Goal: Task Accomplishment & Management: Manage account settings

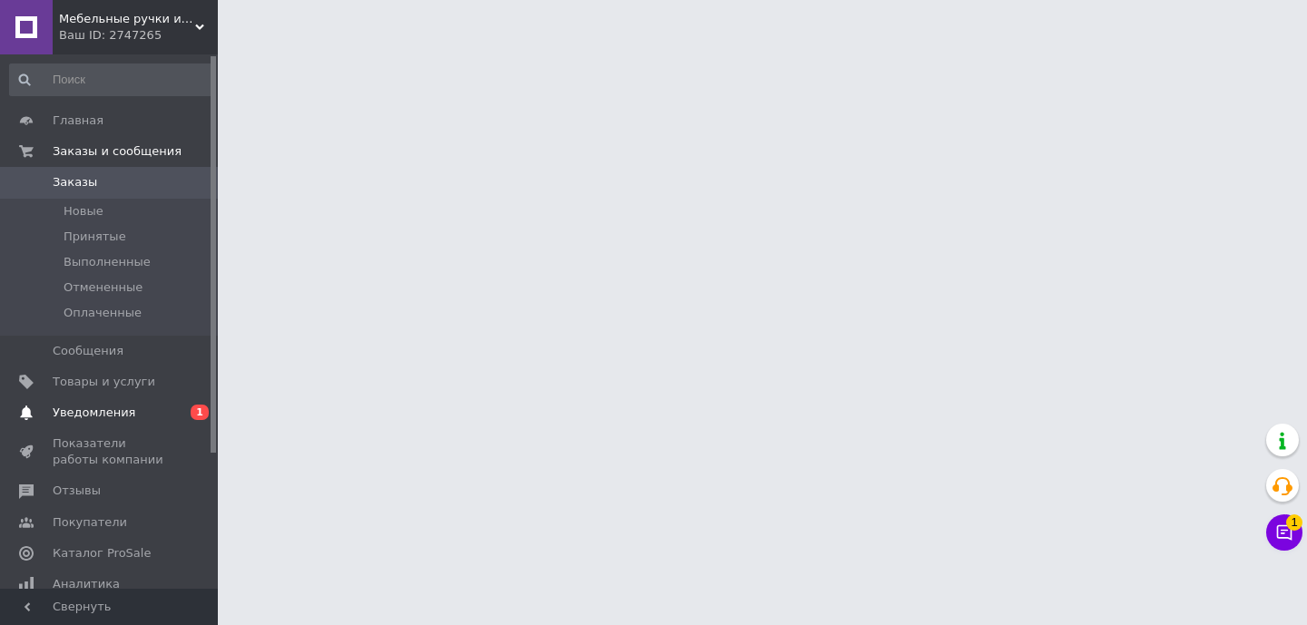
click at [105, 410] on span "Уведомления" at bounding box center [94, 413] width 83 height 16
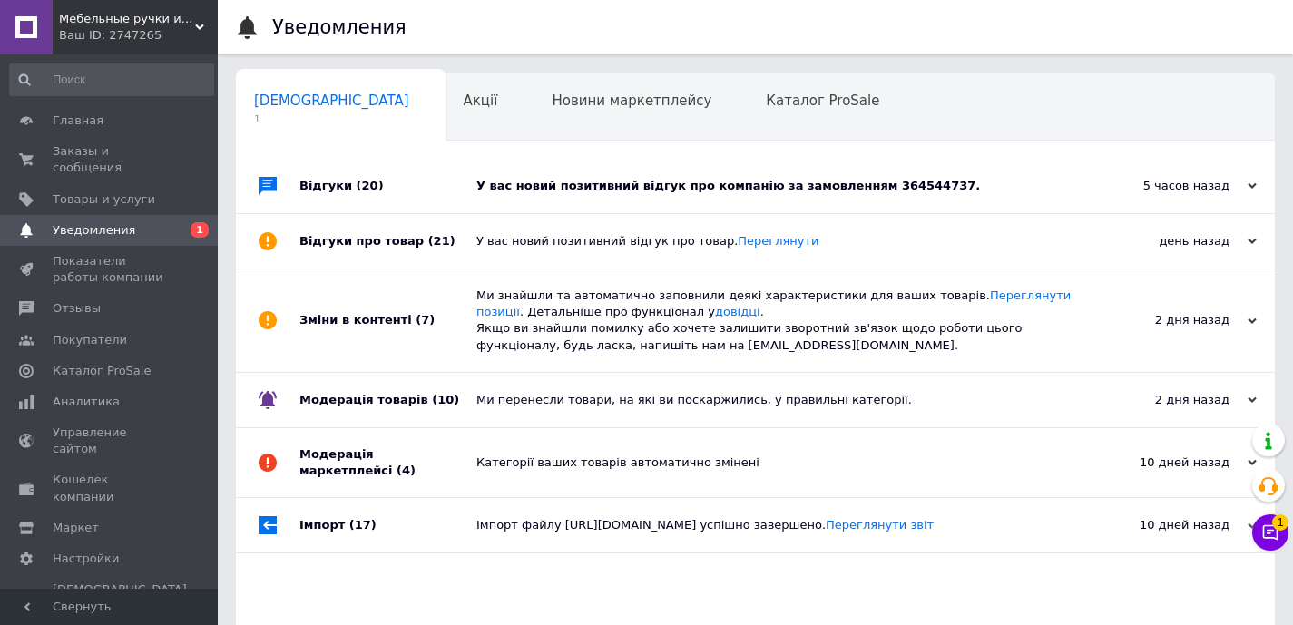
click at [876, 184] on div "У вас новий позитивний відгук про компанію за замовленням 364544737." at bounding box center [776, 186] width 599 height 16
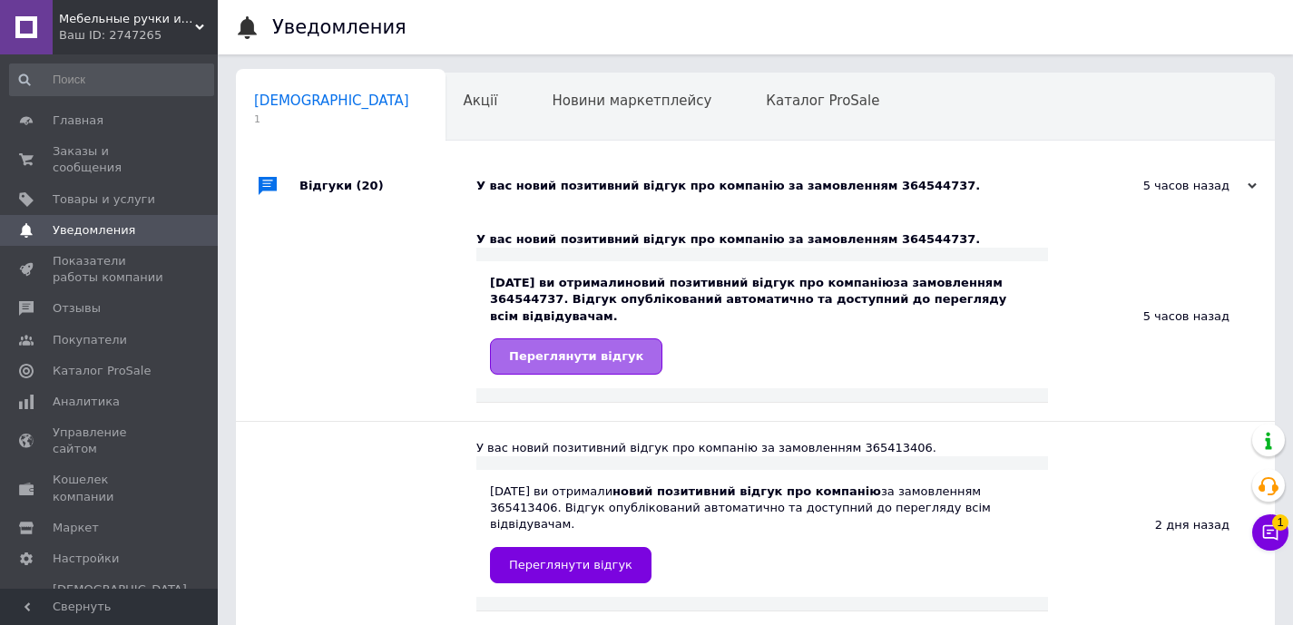
click at [621, 357] on span "Переглянути відгук" at bounding box center [576, 356] width 134 height 14
click at [104, 168] on span "Заказы и сообщения" at bounding box center [110, 159] width 115 height 33
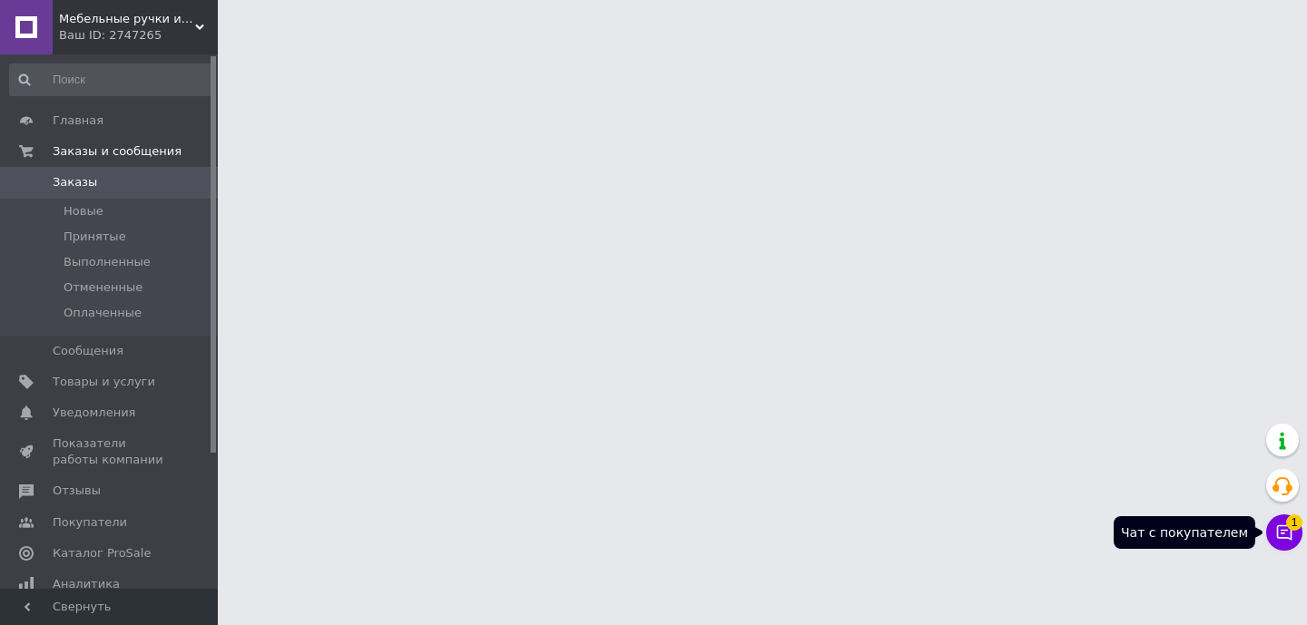
click at [1293, 538] on button "Чат с покупателем 1" at bounding box center [1284, 533] width 36 height 36
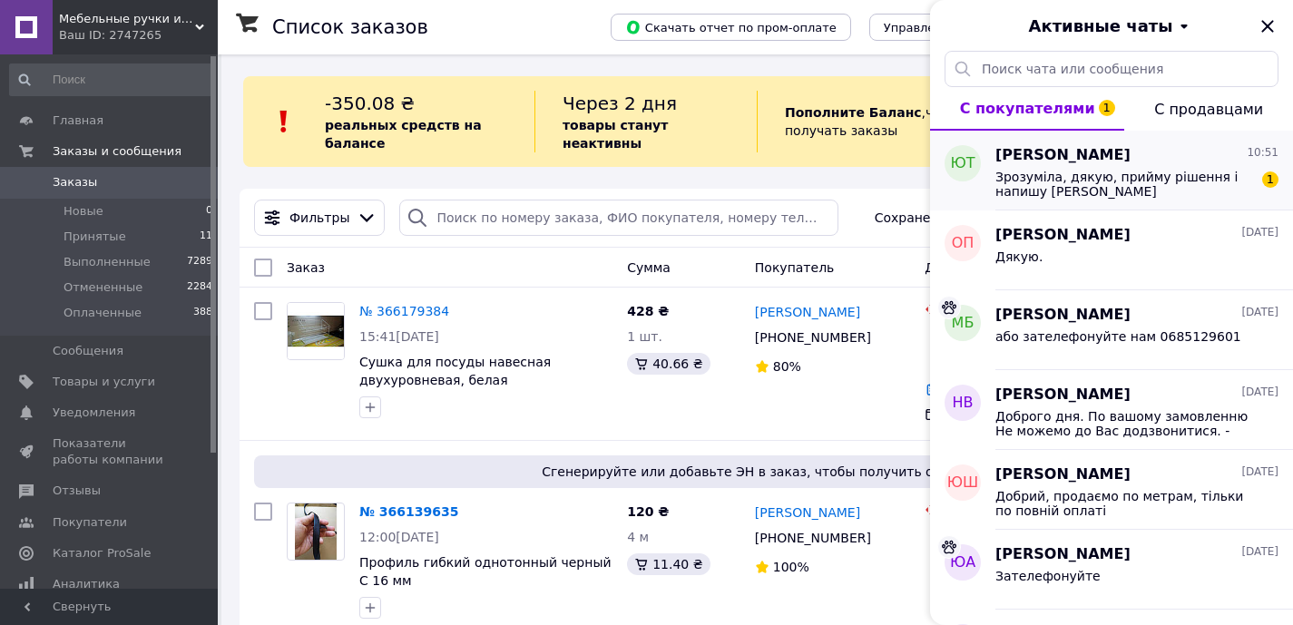
click at [1146, 194] on span "Зрозуміла, дякую, прийму рішення і напишу [PERSON_NAME]" at bounding box center [1125, 184] width 258 height 29
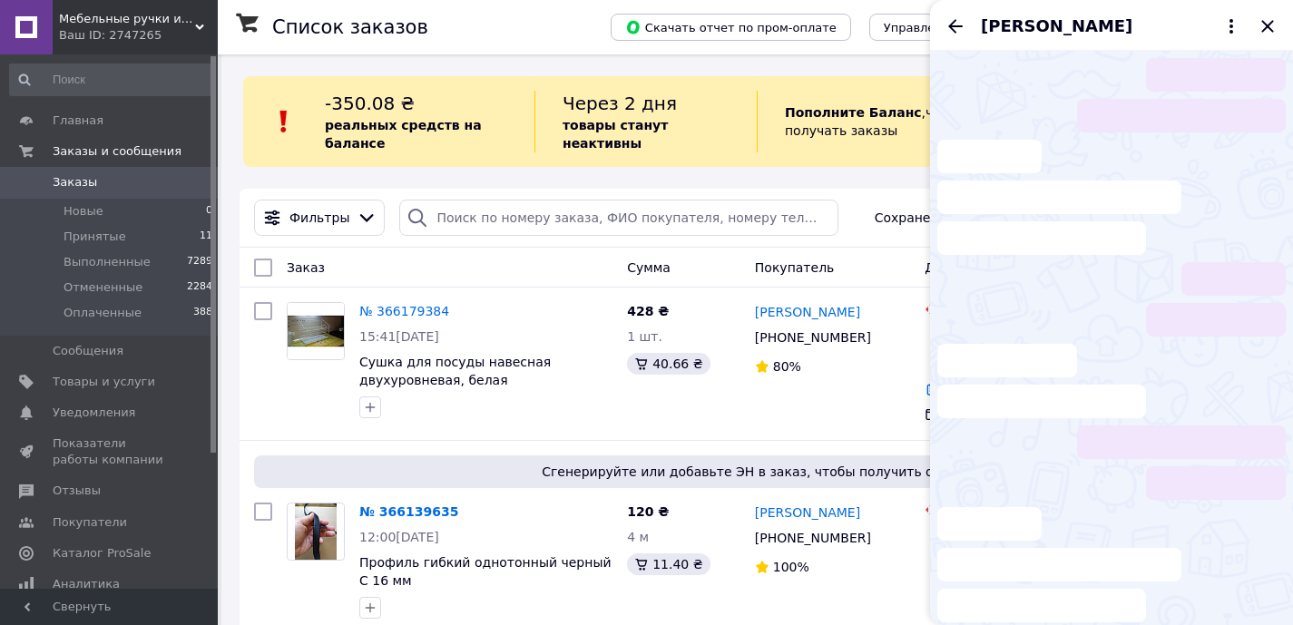
scroll to position [205, 0]
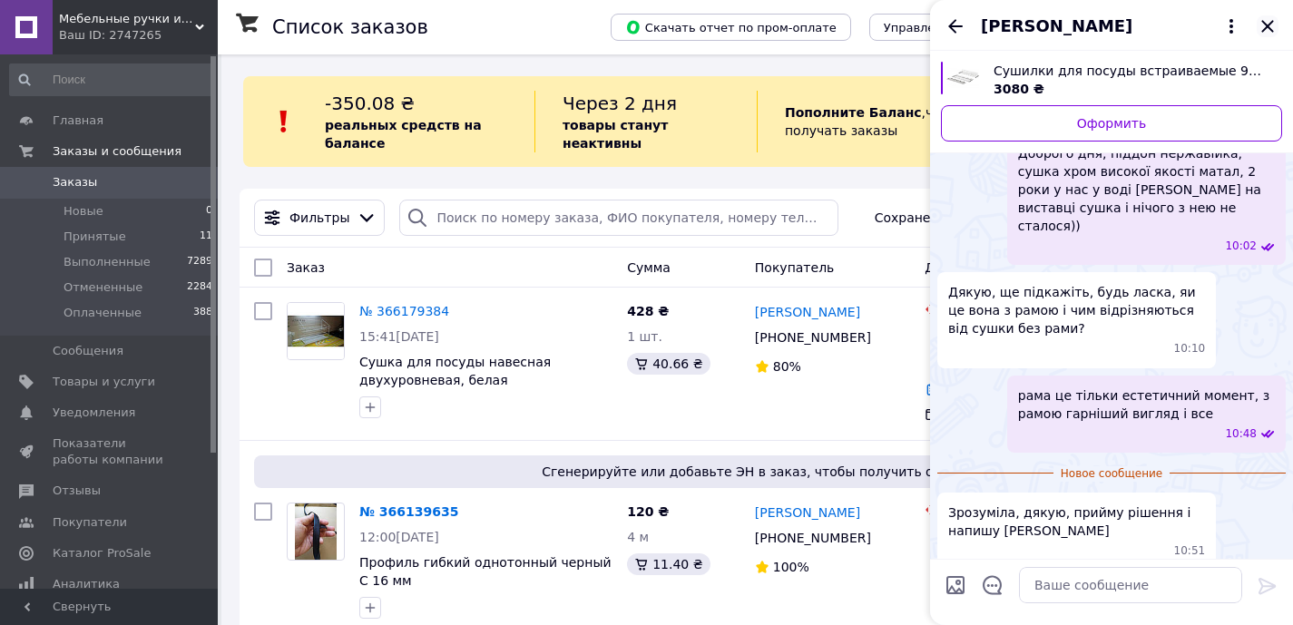
click at [1272, 25] on icon "Закрыть" at bounding box center [1268, 26] width 22 height 22
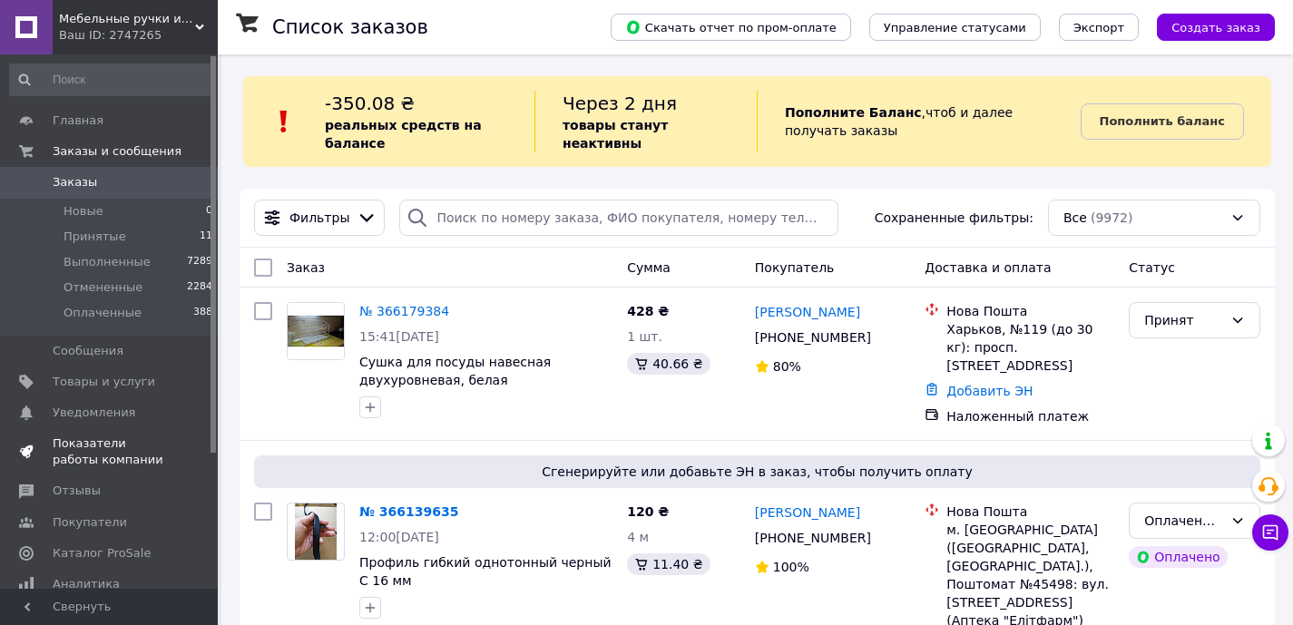
click at [142, 444] on span "Показатели работы компании" at bounding box center [110, 452] width 115 height 33
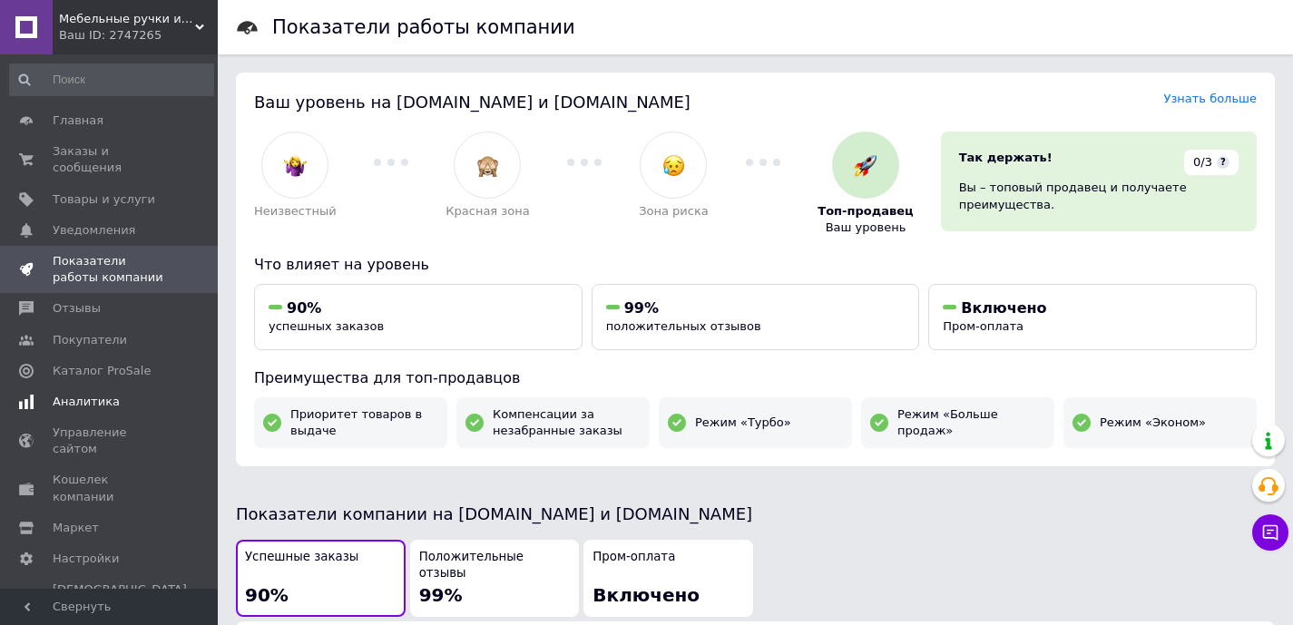
click at [107, 398] on span "Аналитика" at bounding box center [86, 402] width 67 height 16
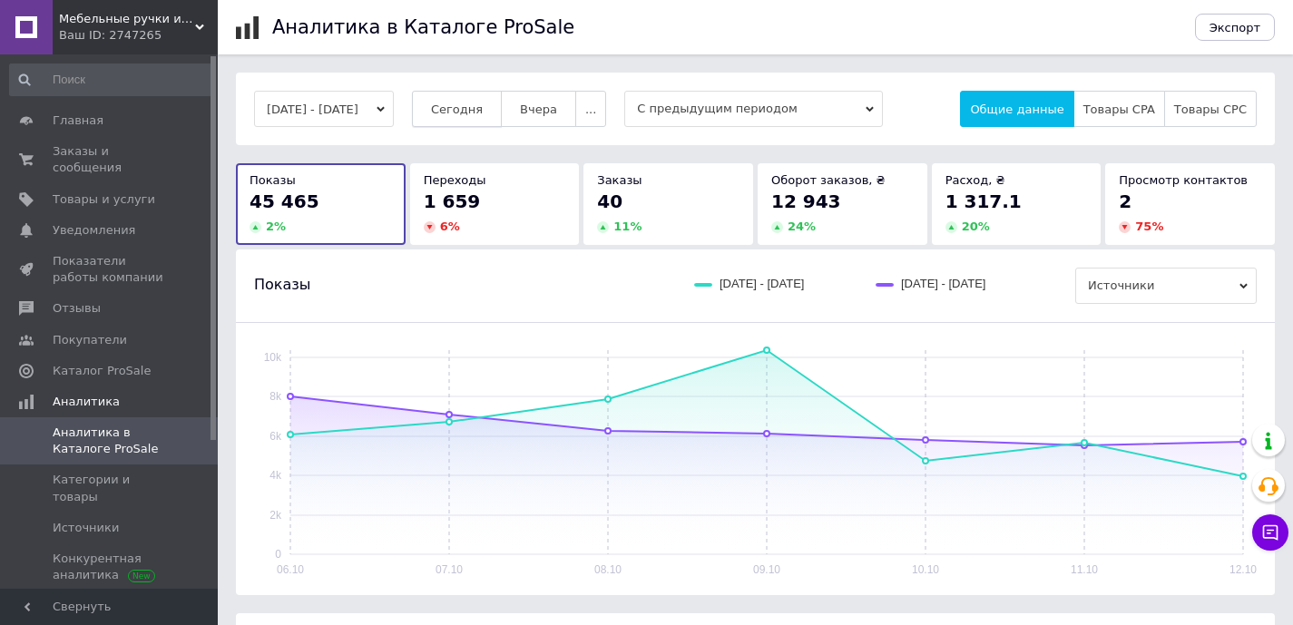
click at [481, 123] on button "Сегодня" at bounding box center [457, 109] width 90 height 36
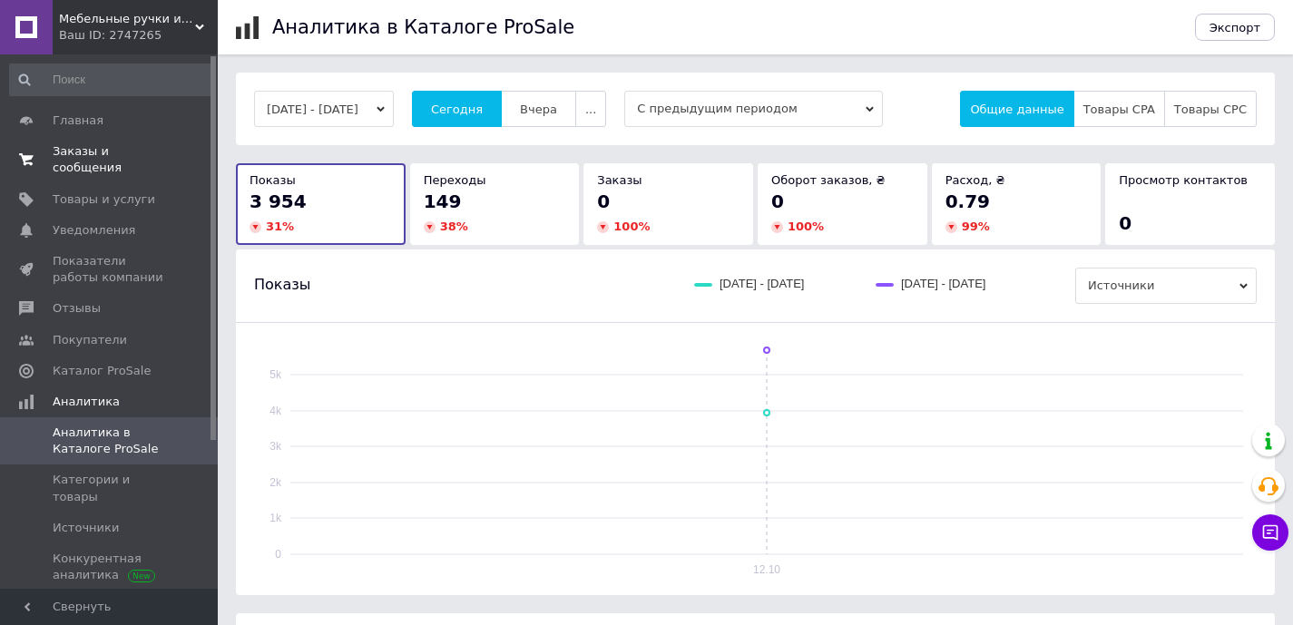
click at [85, 158] on span "Заказы и сообщения" at bounding box center [110, 159] width 115 height 33
